Goal: Check status

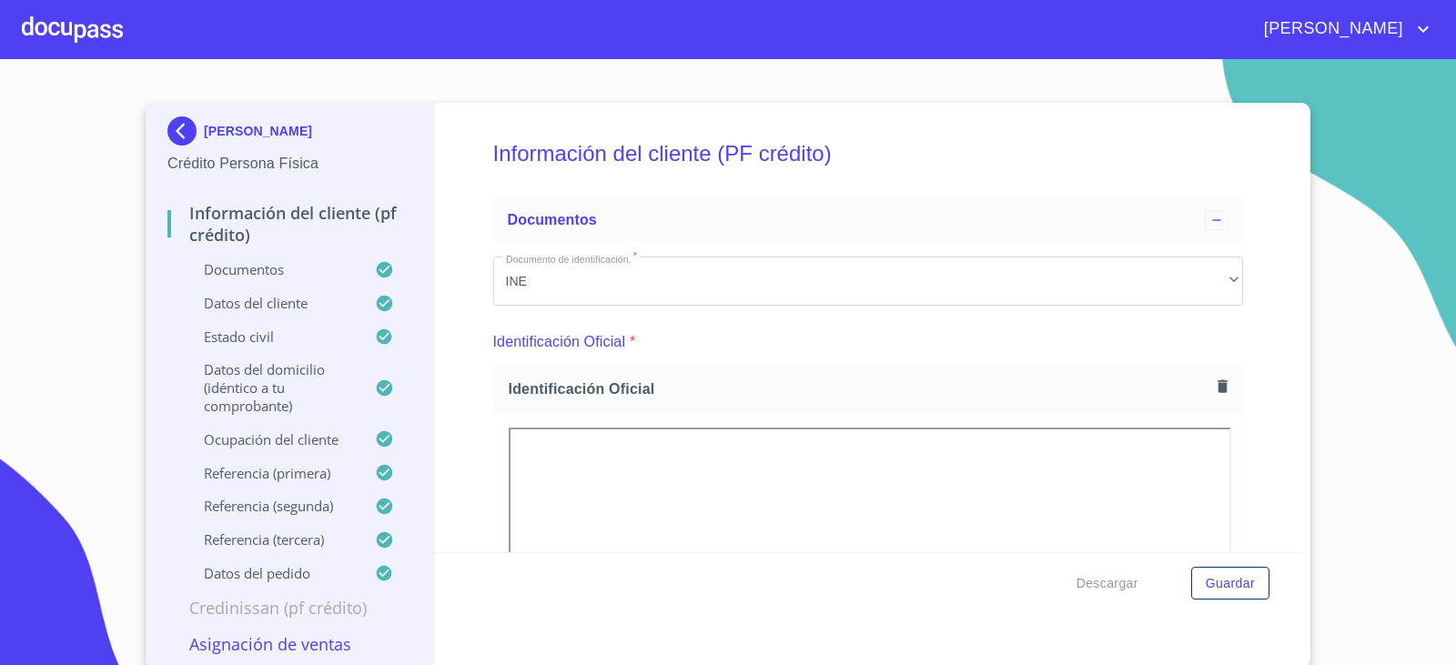
scroll to position [10609, 0]
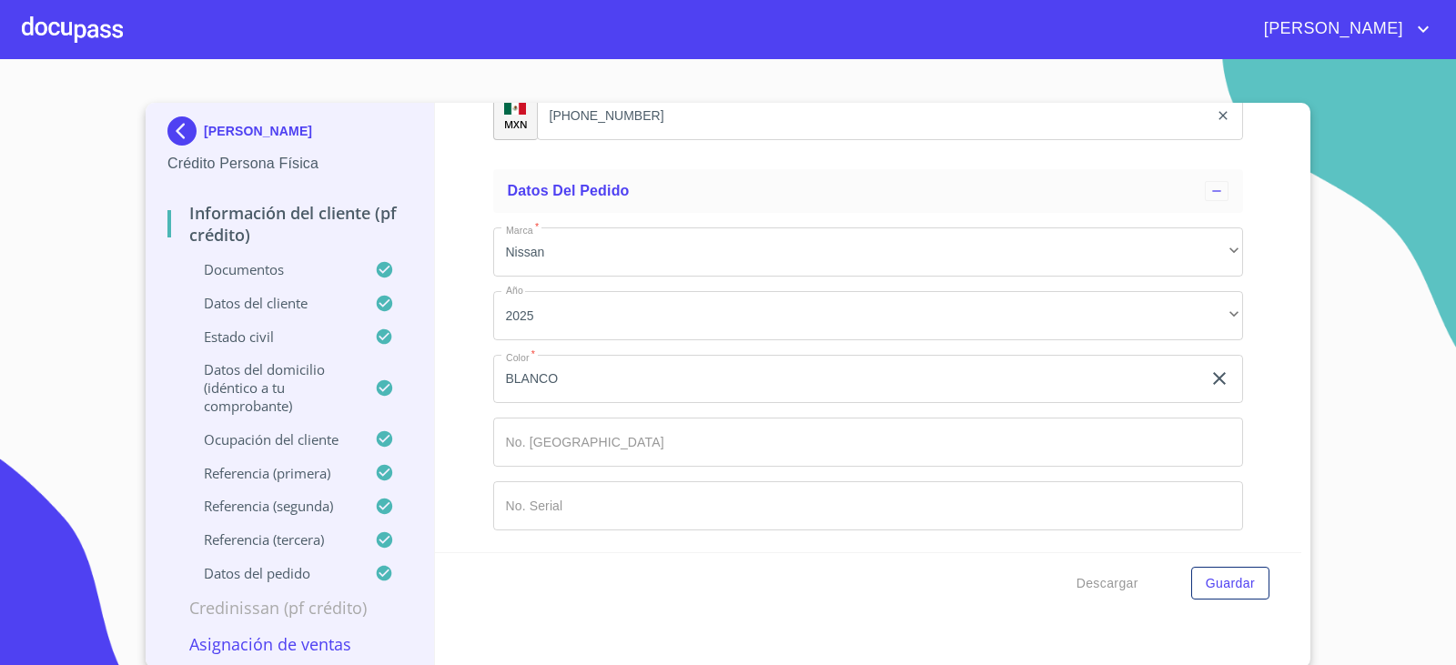
click at [168, 144] on img at bounding box center [185, 130] width 36 height 29
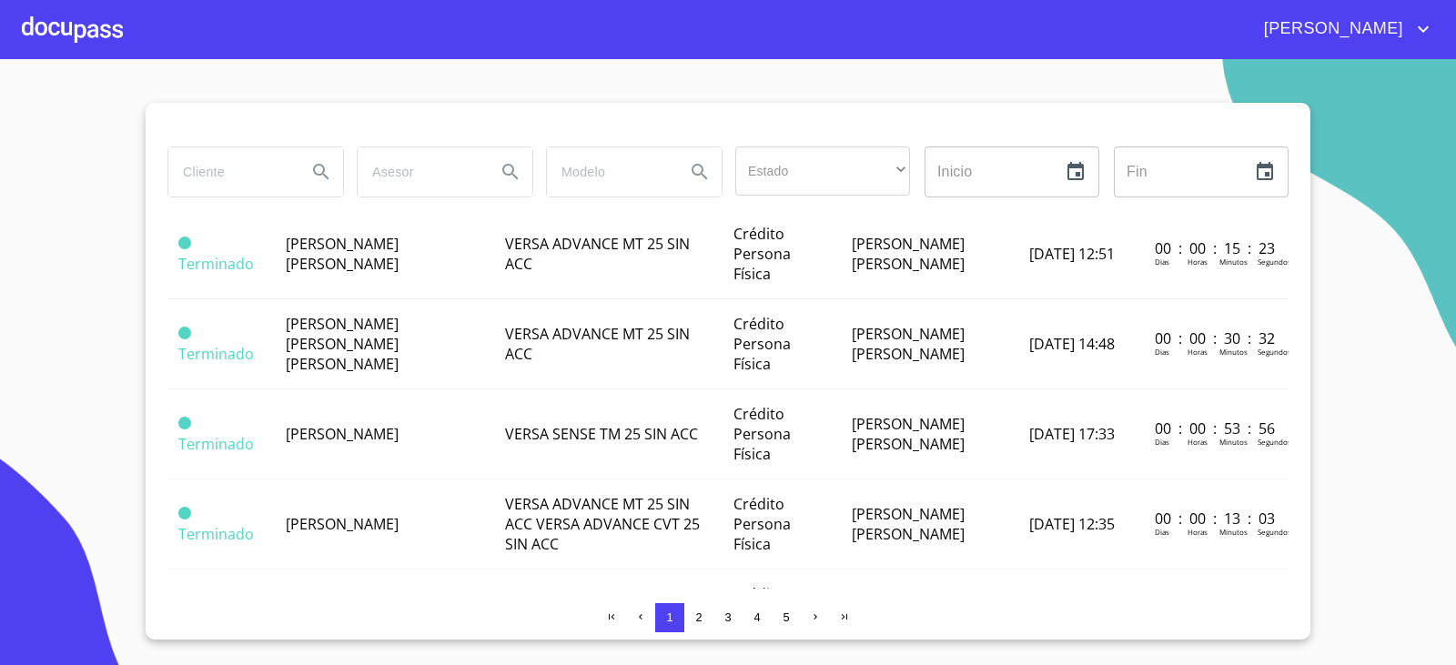
scroll to position [819, 0]
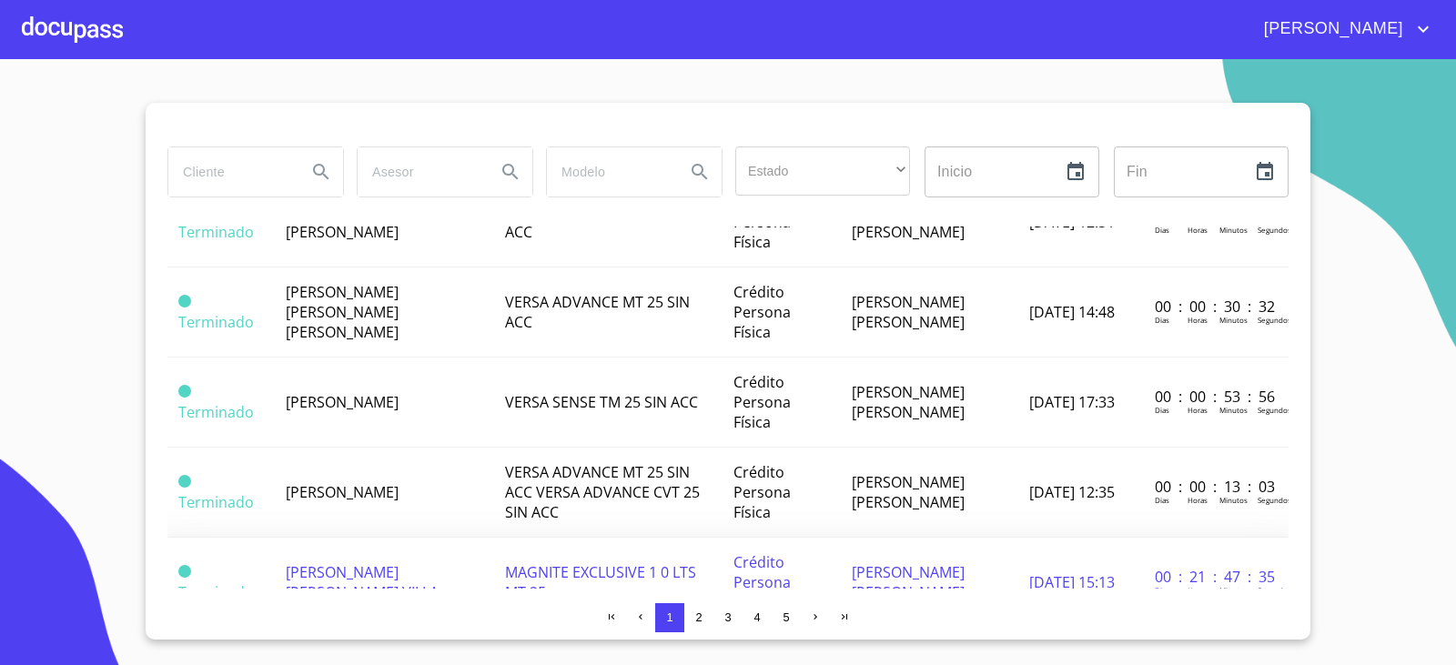
click at [261, 538] on td "Terminado" at bounding box center [220, 583] width 107 height 90
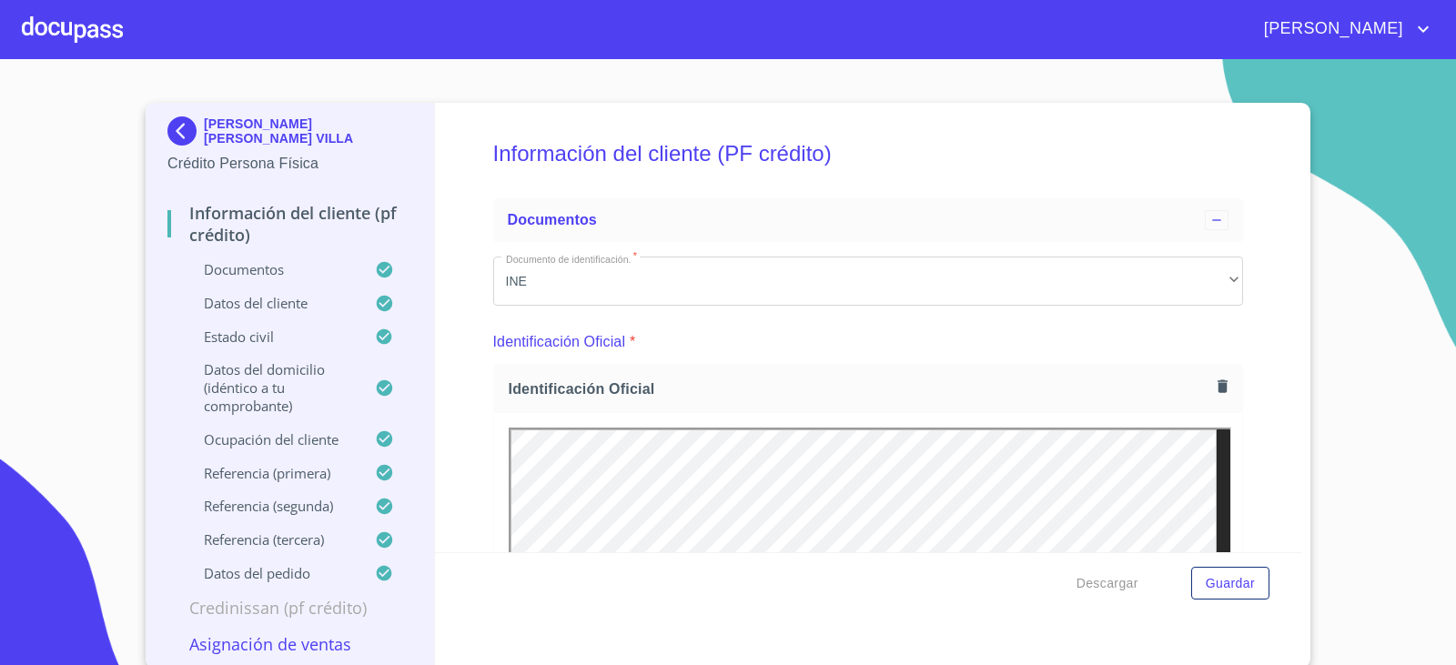
drag, startPoint x: 827, startPoint y: 358, endPoint x: 1204, endPoint y: 243, distance: 393.7
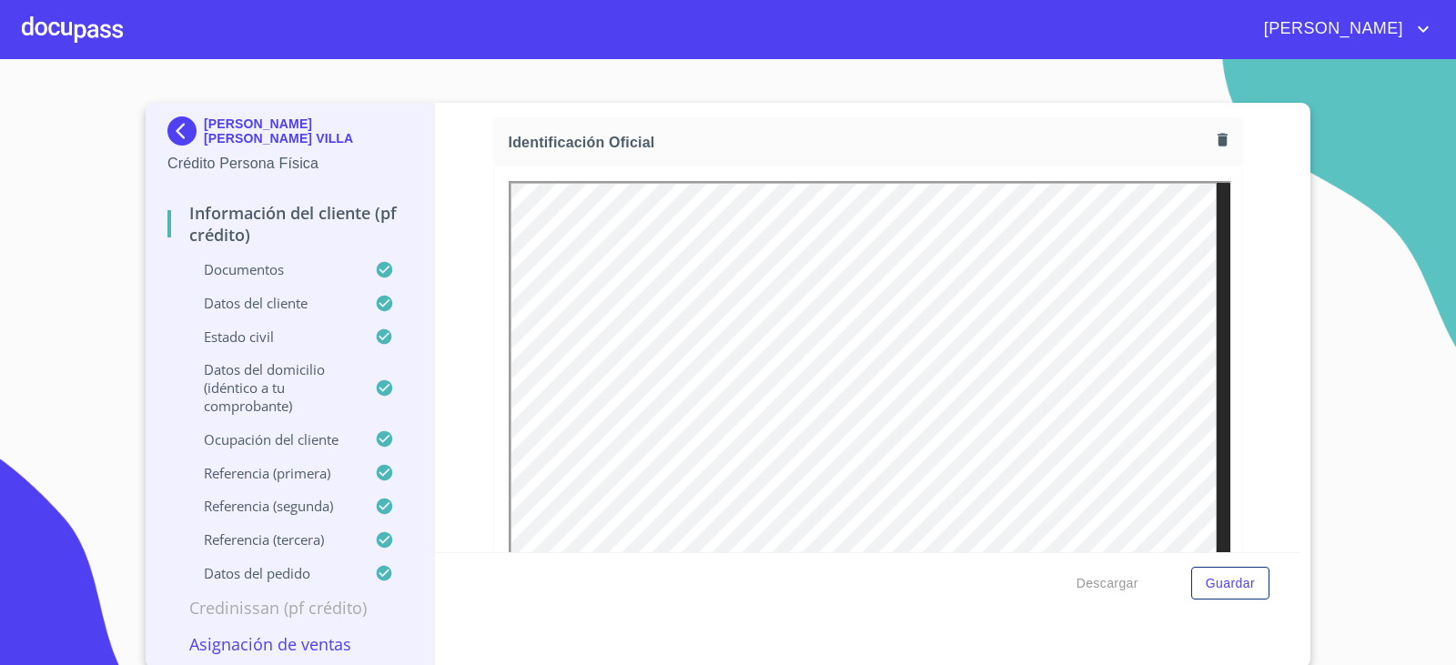
scroll to position [273, 0]
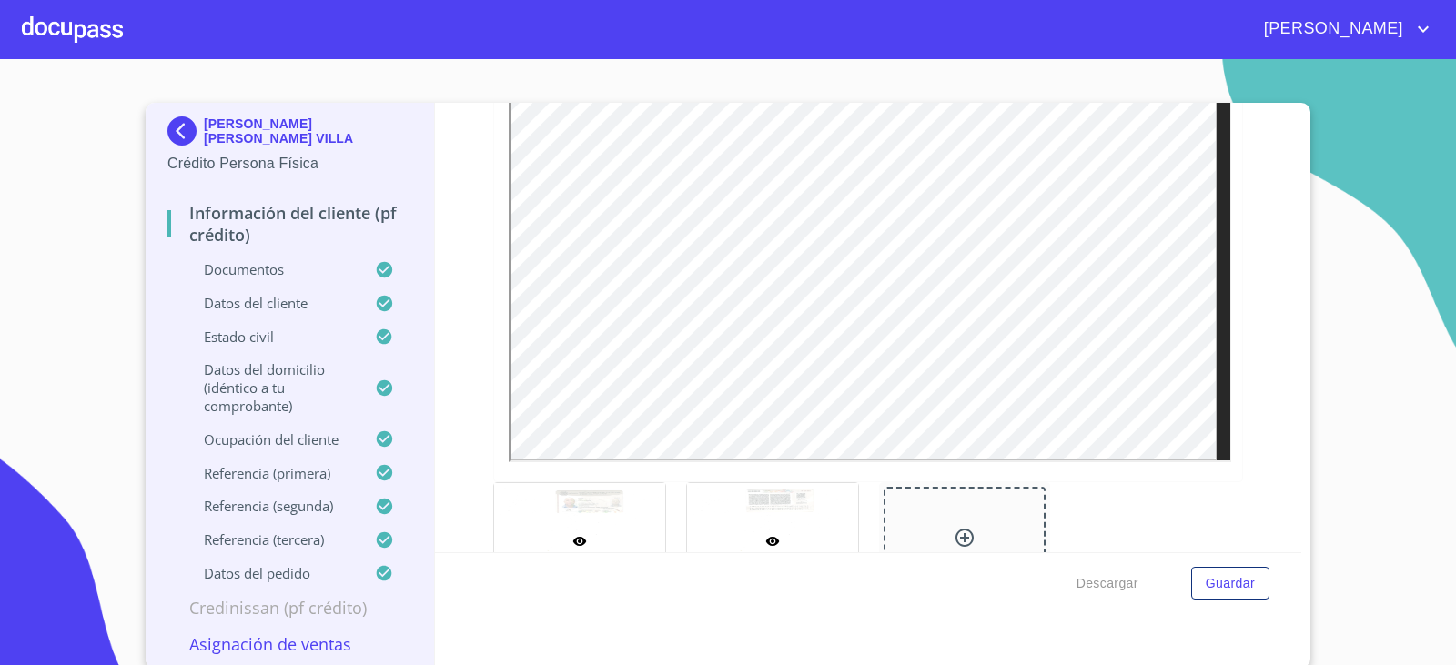
click at [810, 506] on div at bounding box center [772, 541] width 171 height 116
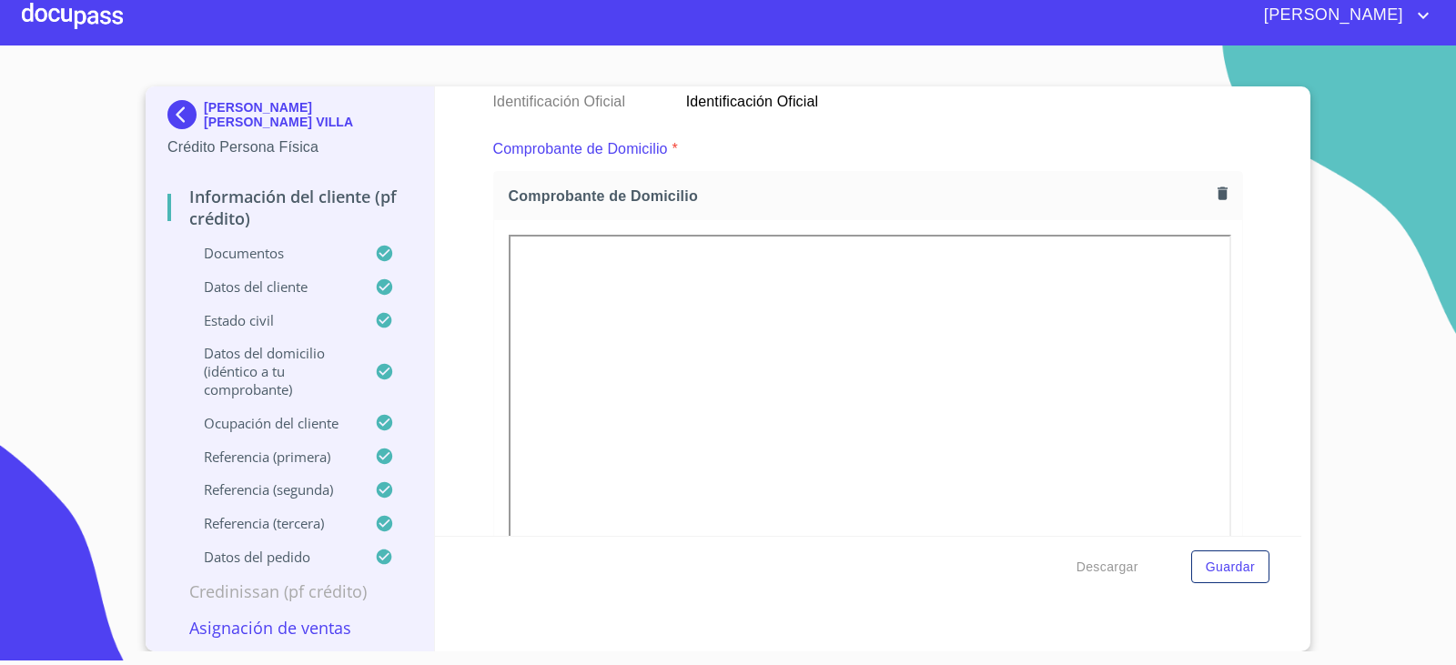
scroll to position [1036, 0]
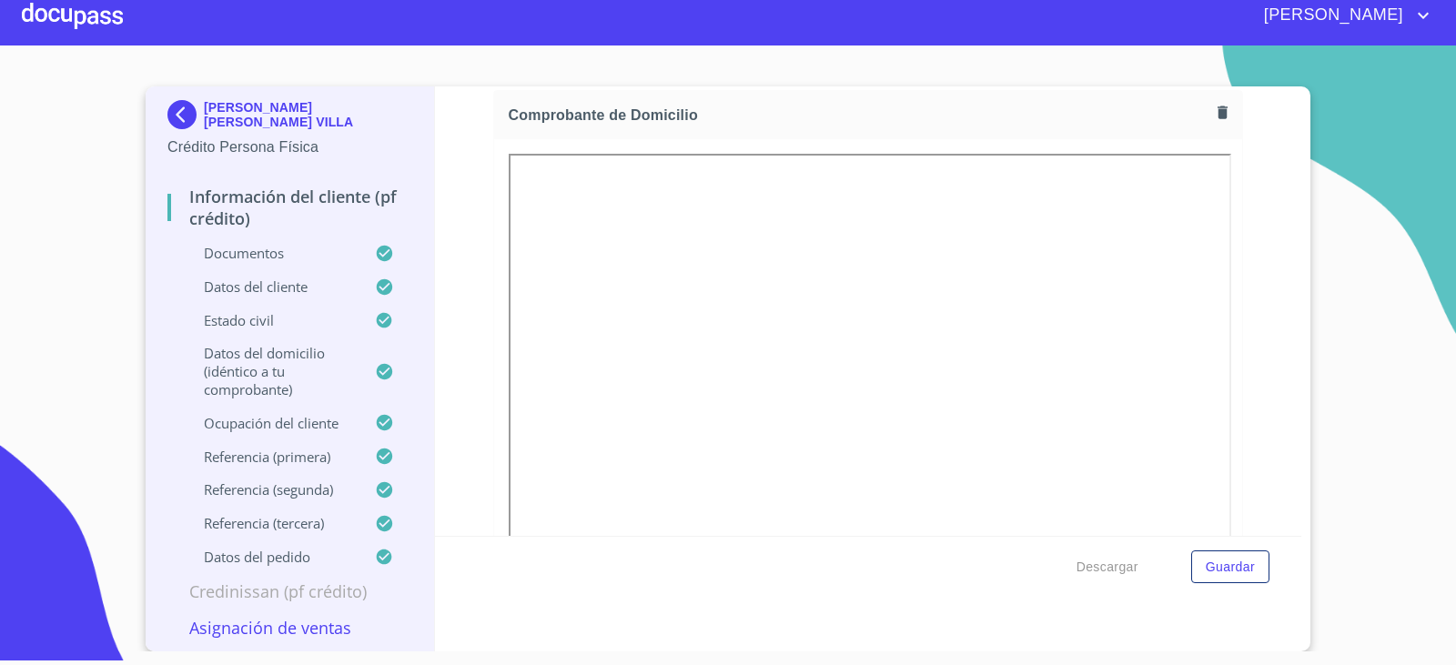
click at [189, 114] on img at bounding box center [185, 114] width 36 height 29
